Goal: Task Accomplishment & Management: Manage account settings

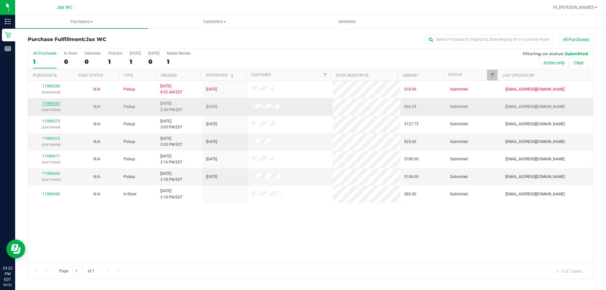
click at [49, 104] on link "11989293" at bounding box center [51, 103] width 18 height 4
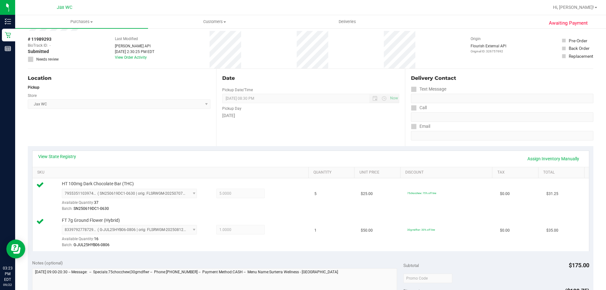
scroll to position [95, 0]
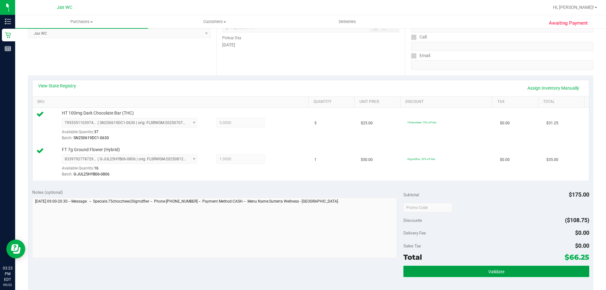
click at [467, 268] on button "Validate" at bounding box center [496, 271] width 186 height 11
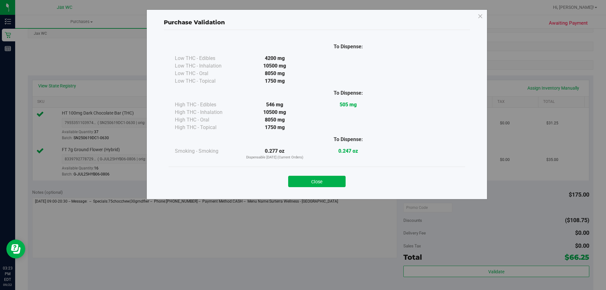
click at [329, 181] on button "Close" at bounding box center [316, 181] width 57 height 11
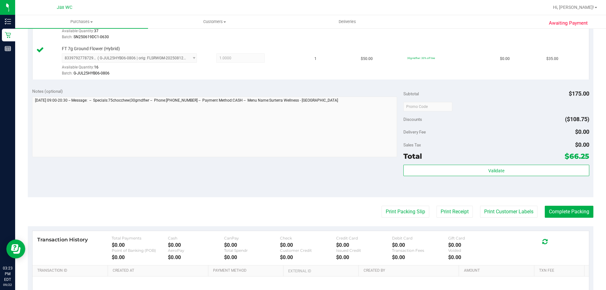
scroll to position [262, 0]
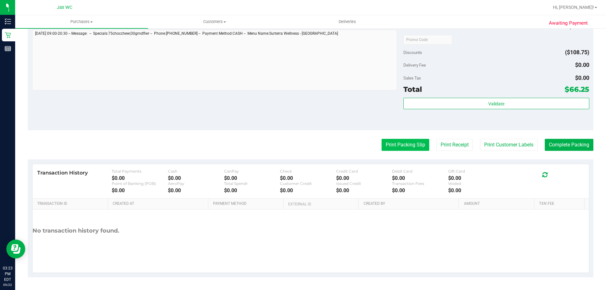
click at [413, 146] on button "Print Packing Slip" at bounding box center [405, 145] width 48 height 12
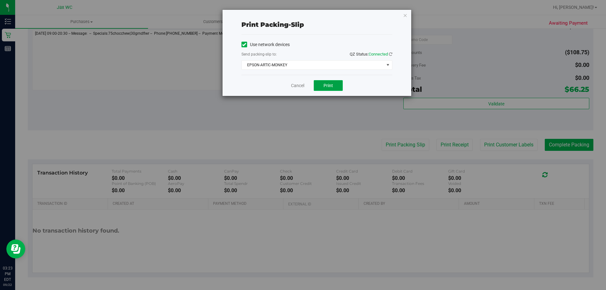
click at [328, 85] on span "Print" at bounding box center [327, 85] width 9 height 5
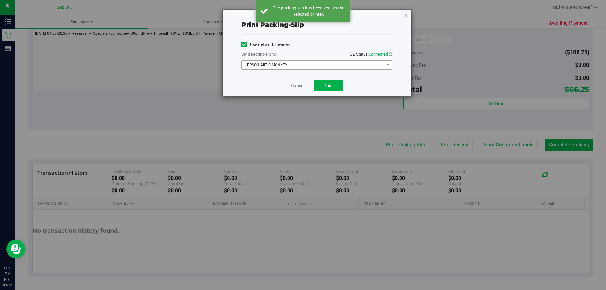
click at [321, 61] on span "EPSON-ARTIC-MONKEY" at bounding box center [313, 65] width 142 height 9
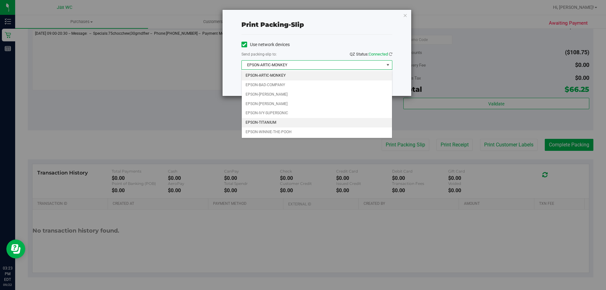
click at [279, 121] on li "EPSON-TITANIUM" at bounding box center [317, 122] width 150 height 9
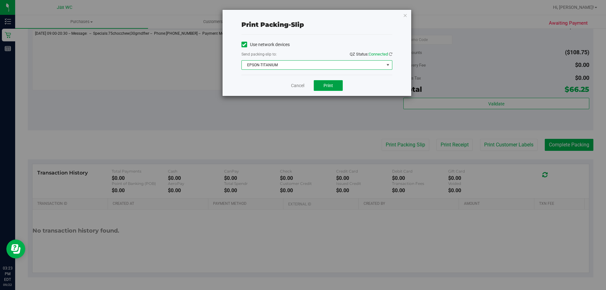
click at [330, 85] on span "Print" at bounding box center [327, 85] width 9 height 5
click at [292, 84] on link "Cancel" at bounding box center [297, 85] width 13 height 7
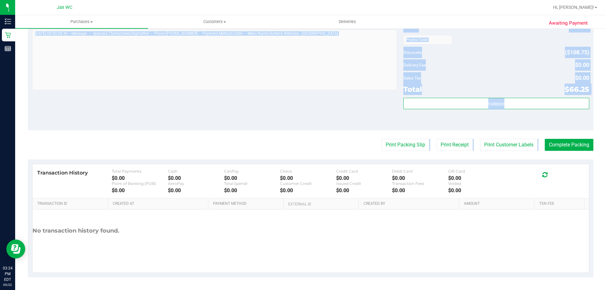
click at [562, 139] on purchase-details "Back Edit Purchase Cancel Purchase View Profile # 11989293 BioTrack ID: - Submi…" at bounding box center [310, 25] width 565 height 506
click at [564, 143] on button "Complete Packing" at bounding box center [569, 145] width 49 height 12
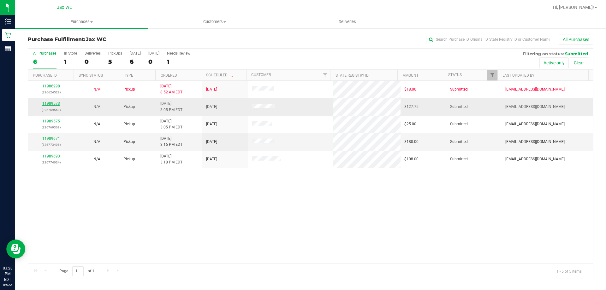
click at [48, 102] on link "11989573" at bounding box center [51, 103] width 18 height 4
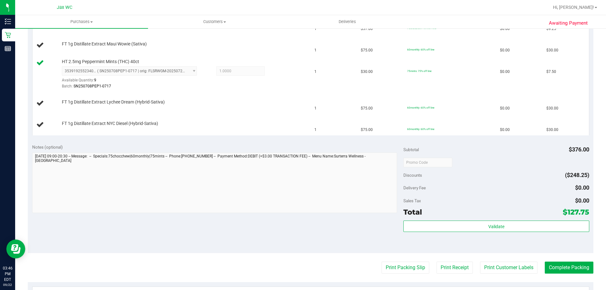
scroll to position [347, 0]
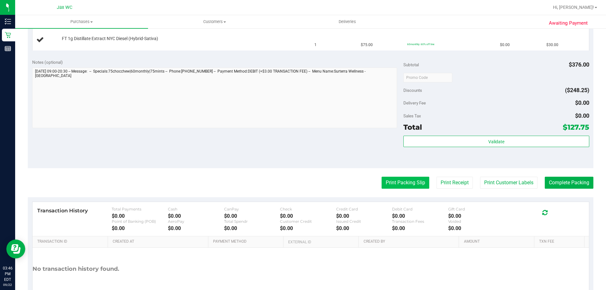
click at [389, 182] on button "Print Packing Slip" at bounding box center [405, 183] width 48 height 12
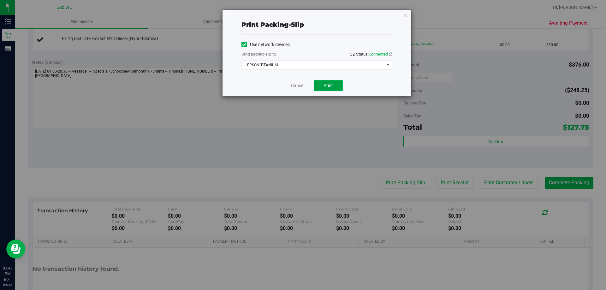
click at [330, 86] on span "Print" at bounding box center [327, 85] width 9 height 5
click at [300, 85] on link "Cancel" at bounding box center [297, 85] width 13 height 7
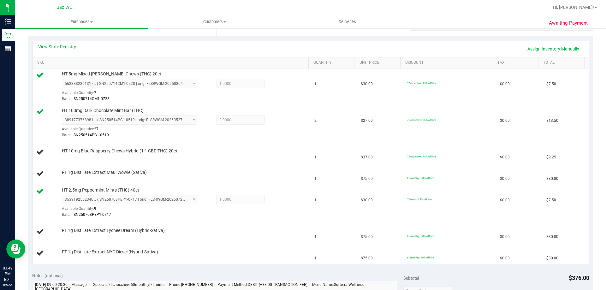
scroll to position [139, 0]
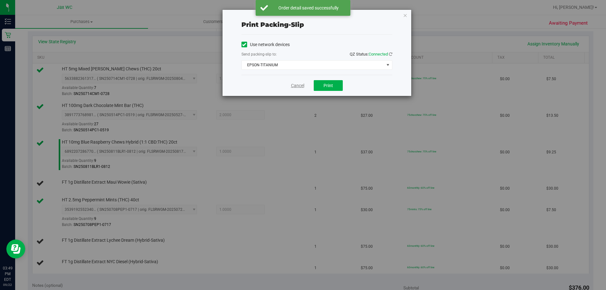
click at [303, 84] on link "Cancel" at bounding box center [297, 85] width 13 height 7
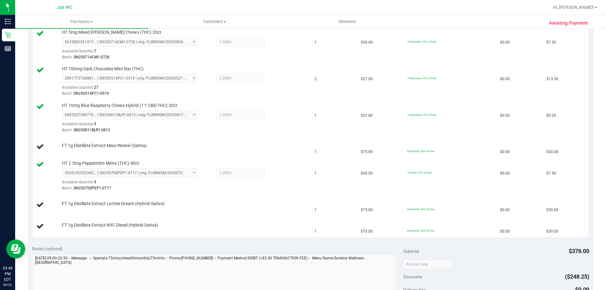
scroll to position [175, 0]
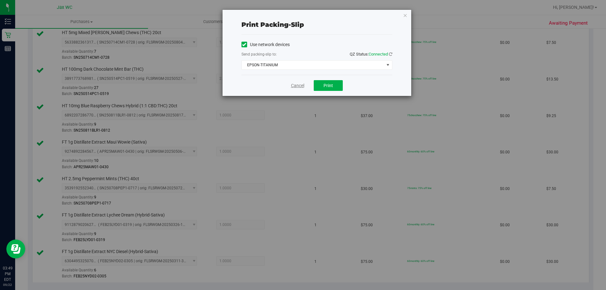
click at [297, 86] on link "Cancel" at bounding box center [297, 85] width 13 height 7
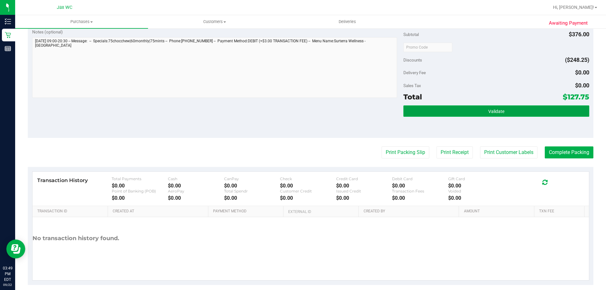
click at [483, 112] on button "Validate" at bounding box center [496, 110] width 186 height 11
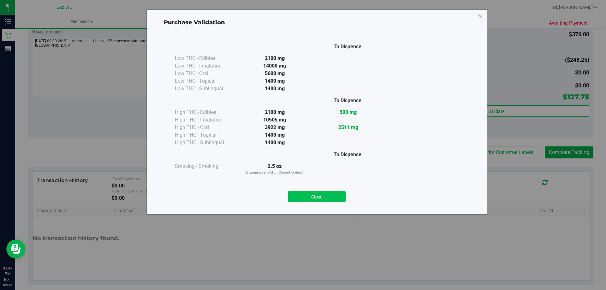
click at [332, 196] on button "Close" at bounding box center [316, 196] width 57 height 11
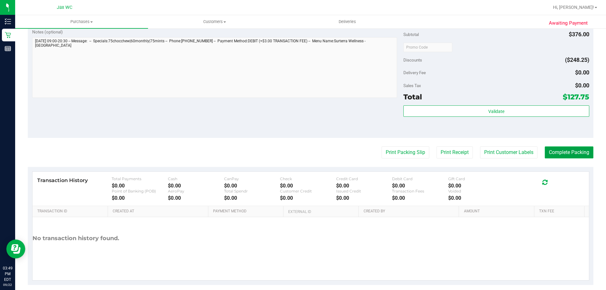
click at [568, 151] on button "Complete Packing" at bounding box center [569, 152] width 49 height 12
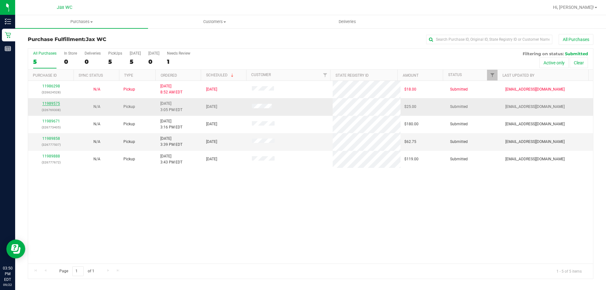
click at [54, 102] on link "11989575" at bounding box center [51, 103] width 18 height 4
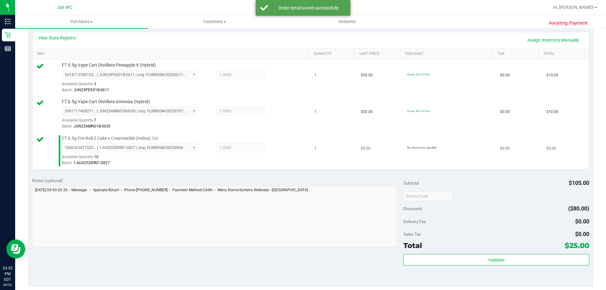
scroll to position [221, 0]
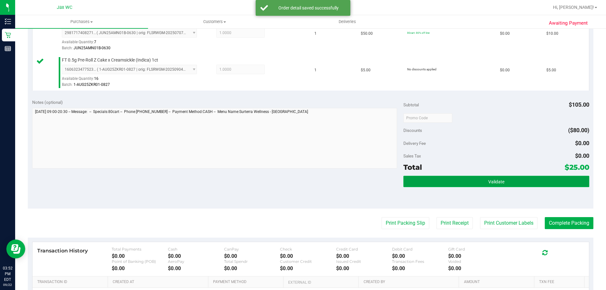
click at [456, 182] on button "Validate" at bounding box center [496, 181] width 186 height 11
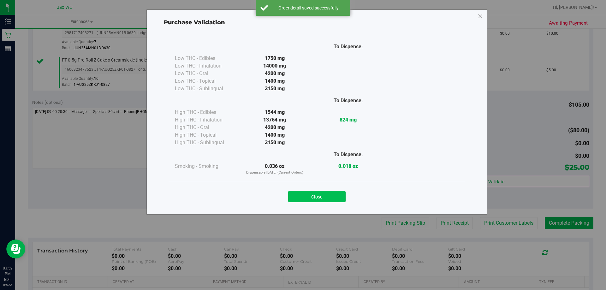
click at [314, 195] on button "Close" at bounding box center [316, 196] width 57 height 11
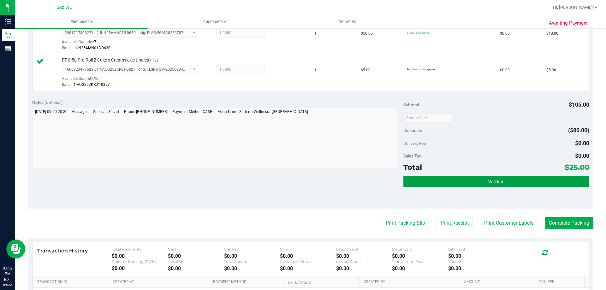
click at [493, 182] on span "Validate" at bounding box center [496, 181] width 16 height 5
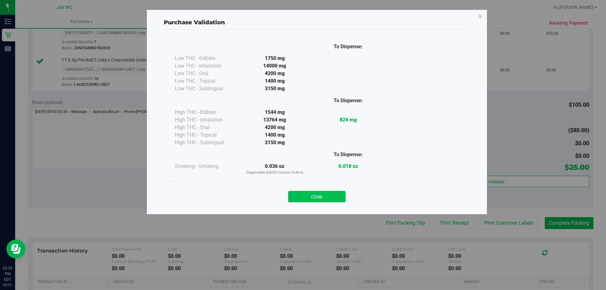
click at [332, 195] on button "Close" at bounding box center [316, 196] width 57 height 11
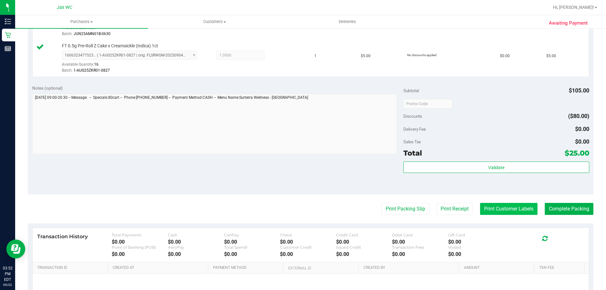
scroll to position [173, 0]
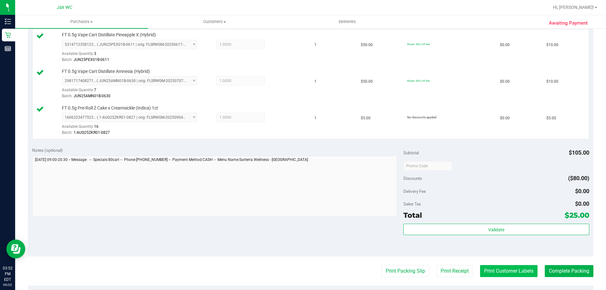
click at [514, 266] on button "Print Customer Labels" at bounding box center [508, 271] width 57 height 12
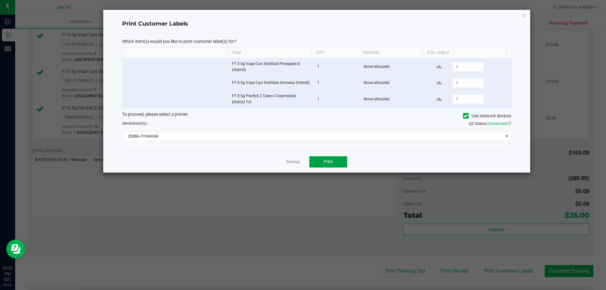
click at [326, 159] on span "Print" at bounding box center [327, 161] width 9 height 5
click at [294, 163] on link "Dismiss" at bounding box center [293, 161] width 14 height 5
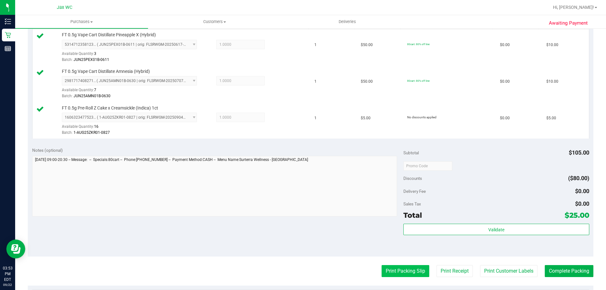
click at [387, 268] on button "Print Packing Slip" at bounding box center [405, 271] width 48 height 12
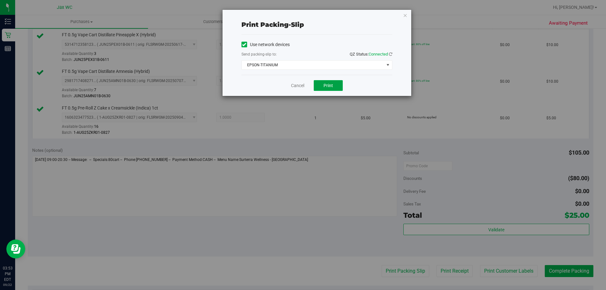
drag, startPoint x: 327, startPoint y: 87, endPoint x: 329, endPoint y: 70, distance: 16.9
click at [327, 86] on span "Print" at bounding box center [327, 85] width 9 height 5
click at [298, 86] on link "Cancel" at bounding box center [297, 85] width 13 height 7
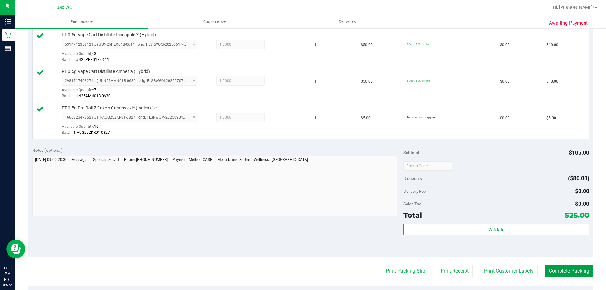
click at [571, 271] on button "Complete Packing" at bounding box center [569, 271] width 49 height 12
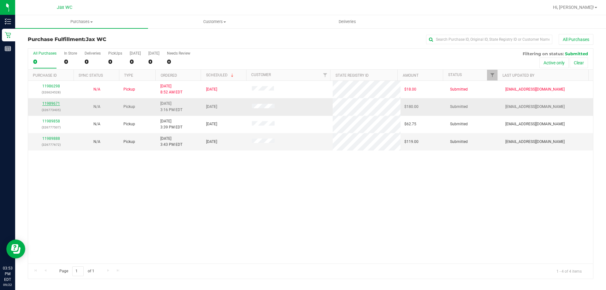
click at [52, 103] on link "11989671" at bounding box center [51, 103] width 18 height 4
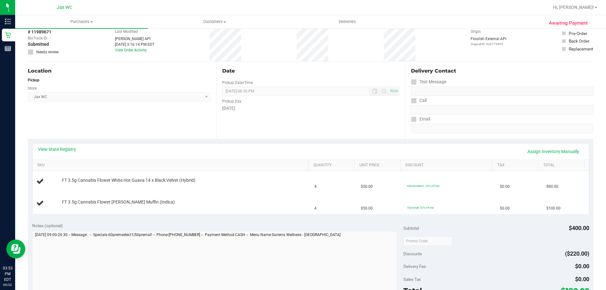
scroll to position [32, 0]
click at [74, 147] on link "View State Registry" at bounding box center [57, 149] width 38 height 6
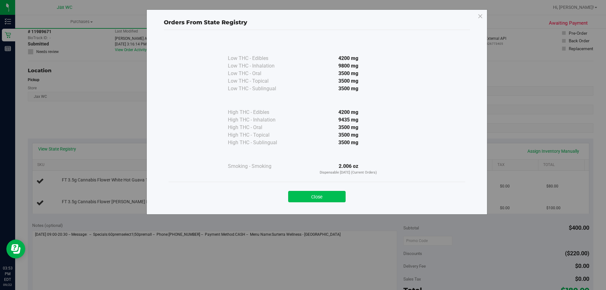
click at [306, 193] on button "Close" at bounding box center [316, 196] width 57 height 11
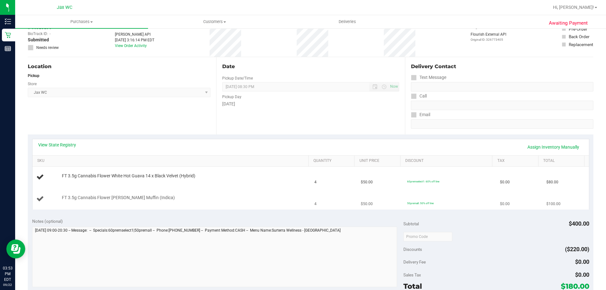
scroll to position [63, 0]
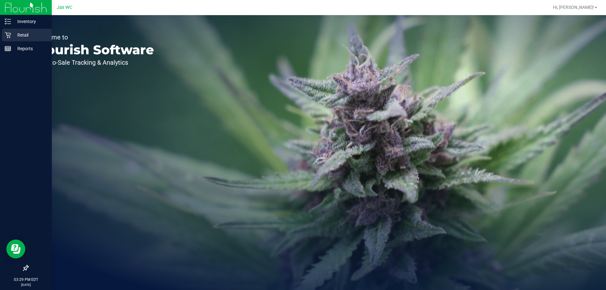
click at [11, 35] on icon at bounding box center [8, 35] width 6 height 6
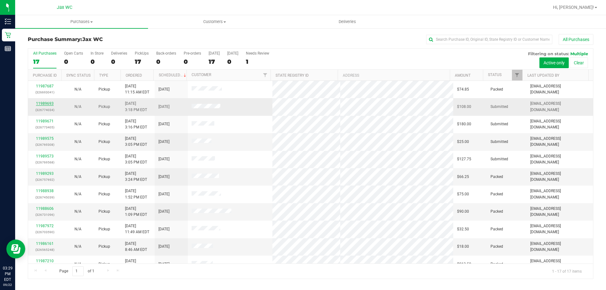
click at [44, 103] on link "11989693" at bounding box center [45, 103] width 18 height 4
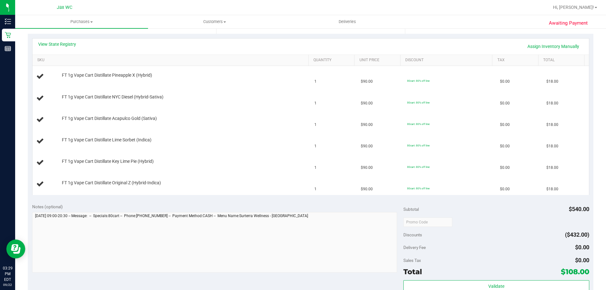
scroll to position [221, 0]
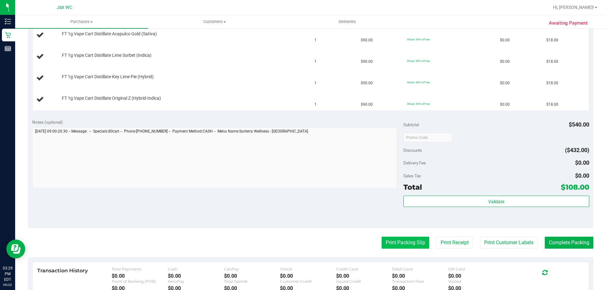
click at [410, 246] on button "Print Packing Slip" at bounding box center [405, 243] width 48 height 12
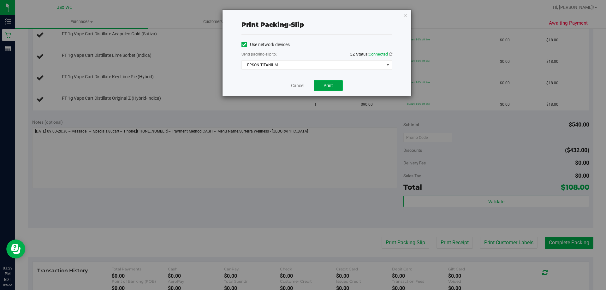
click at [328, 88] on button "Print" at bounding box center [328, 85] width 29 height 11
click at [295, 86] on link "Cancel" at bounding box center [297, 85] width 13 height 7
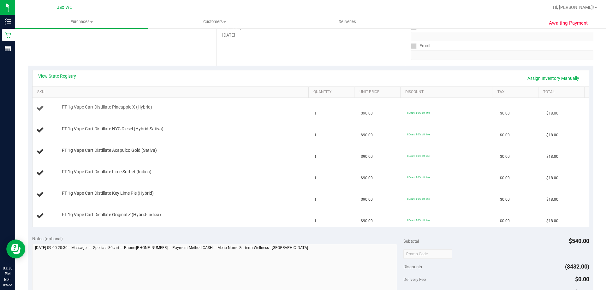
scroll to position [95, 0]
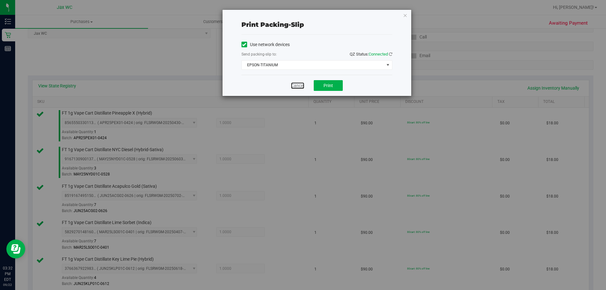
click at [298, 83] on link "Cancel" at bounding box center [297, 85] width 13 height 7
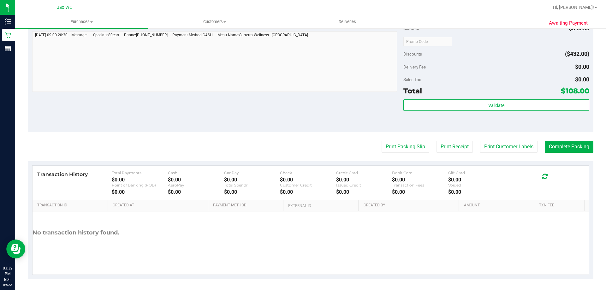
scroll to position [408, 0]
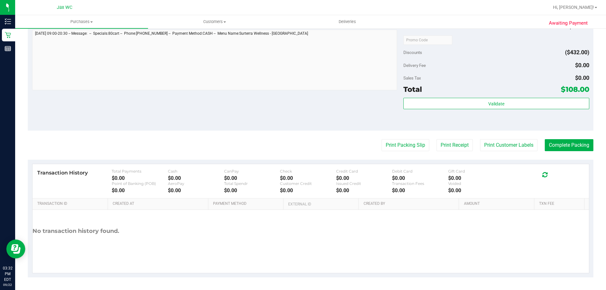
click at [496, 142] on button "Print Customer Labels" at bounding box center [508, 145] width 57 height 12
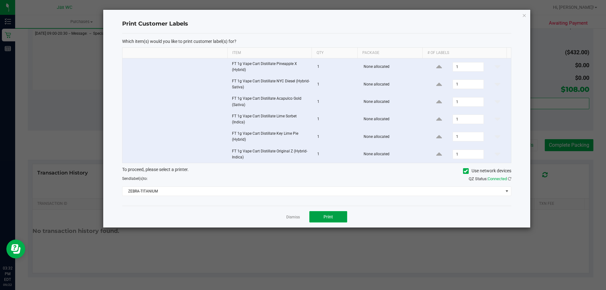
click at [335, 211] on button "Print" at bounding box center [328, 216] width 38 height 11
click at [524, 16] on icon "button" at bounding box center [524, 15] width 4 height 8
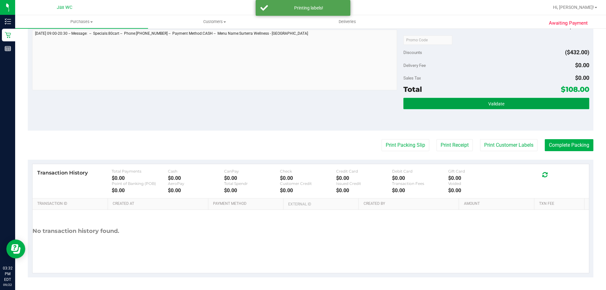
click at [501, 105] on button "Validate" at bounding box center [496, 103] width 186 height 11
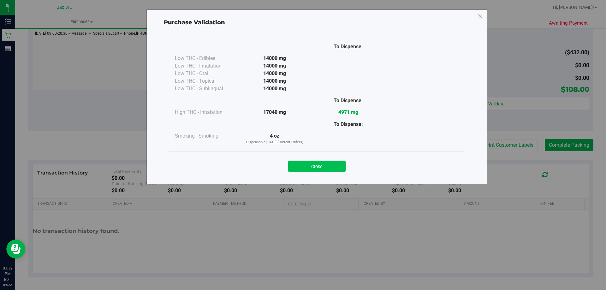
click at [331, 164] on button "Close" at bounding box center [316, 166] width 57 height 11
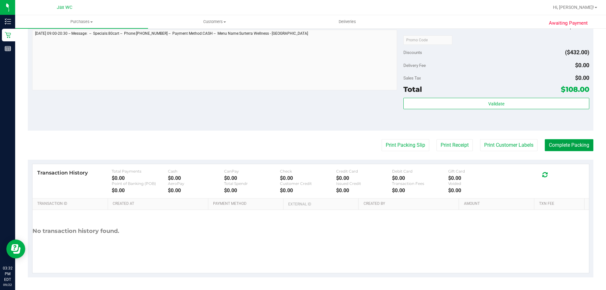
click at [564, 147] on button "Complete Packing" at bounding box center [569, 145] width 49 height 12
